Goal: Find specific page/section: Find specific page/section

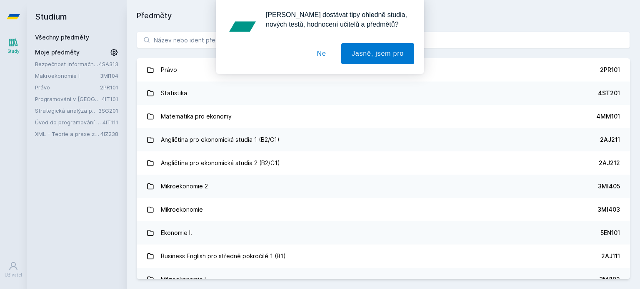
click at [320, 51] on button "Ne" at bounding box center [322, 53] width 30 height 21
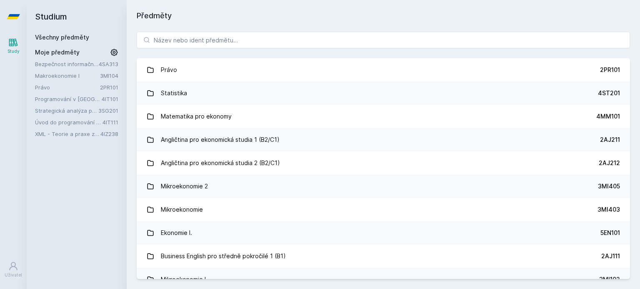
click at [107, 52] on div "Moje předměty" at bounding box center [76, 52] width 83 height 8
click at [115, 52] on icon at bounding box center [114, 52] width 7 height 7
click at [115, 52] on icon at bounding box center [114, 52] width 10 height 10
click at [73, 60] on link "Bezpečnost informačních systémů" at bounding box center [67, 64] width 64 height 8
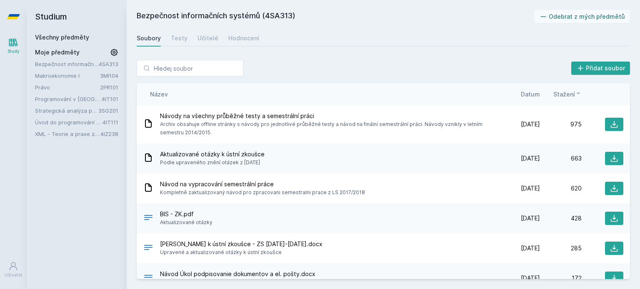
click at [529, 97] on span "Datum" at bounding box center [530, 94] width 19 height 9
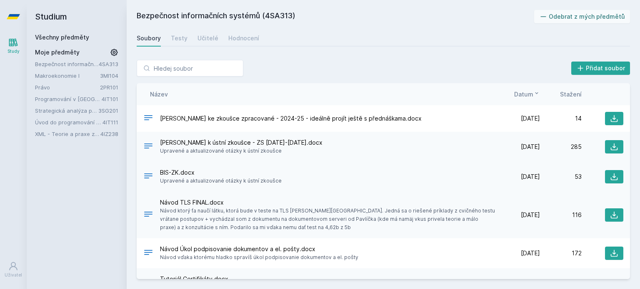
scroll to position [365, 0]
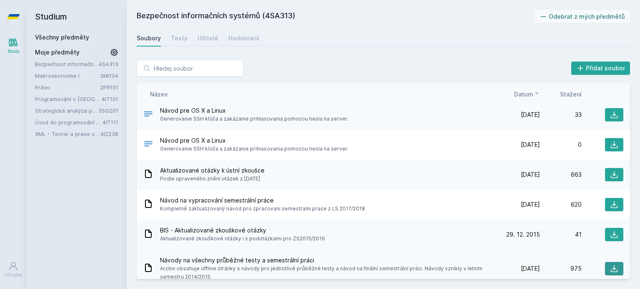
click at [610, 265] on icon at bounding box center [614, 269] width 8 height 8
click at [611, 201] on icon at bounding box center [614, 205] width 8 height 8
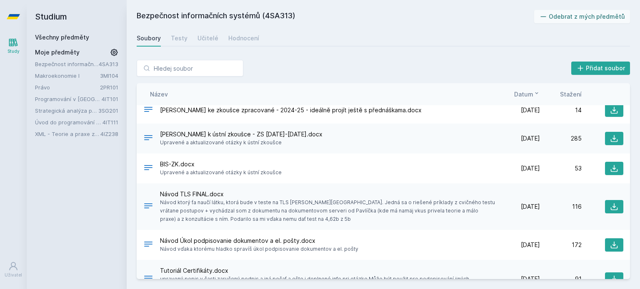
scroll to position [0, 0]
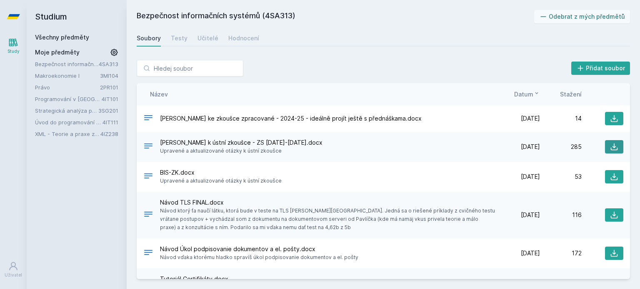
click at [605, 147] on button at bounding box center [614, 146] width 18 height 13
